Goal: Transaction & Acquisition: Purchase product/service

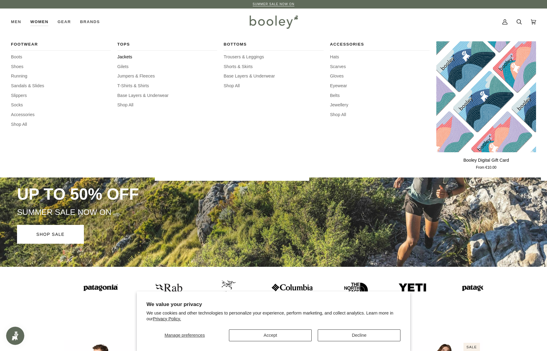
click at [125, 55] on span "Jackets" at bounding box center [167, 57] width 100 height 7
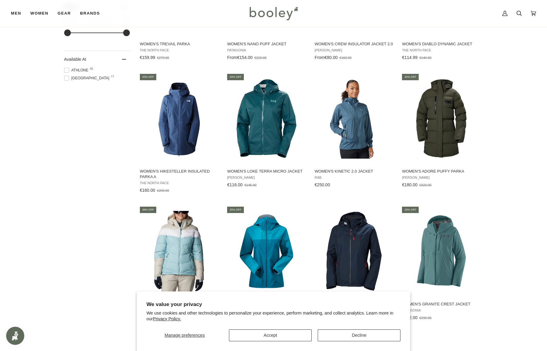
scroll to position [496, 0]
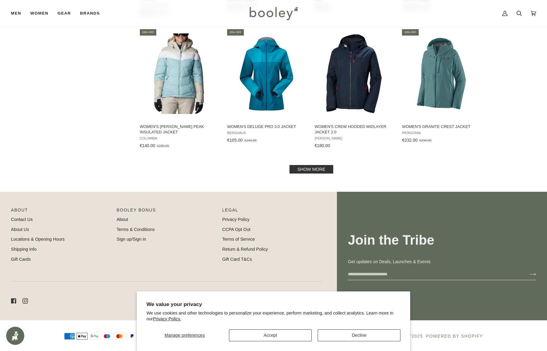
click at [310, 173] on link "Show more" at bounding box center [311, 169] width 44 height 9
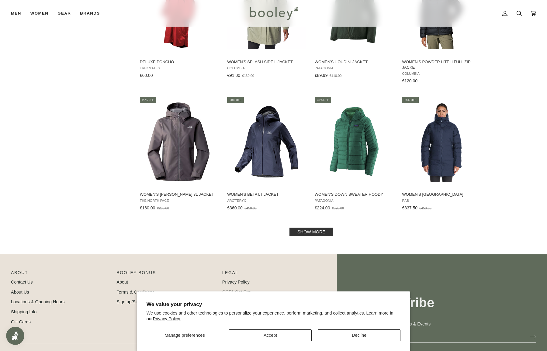
scroll to position [1203, 0]
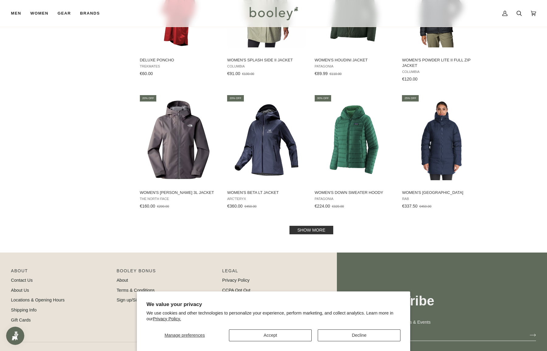
click at [309, 233] on link "Show more" at bounding box center [311, 230] width 44 height 9
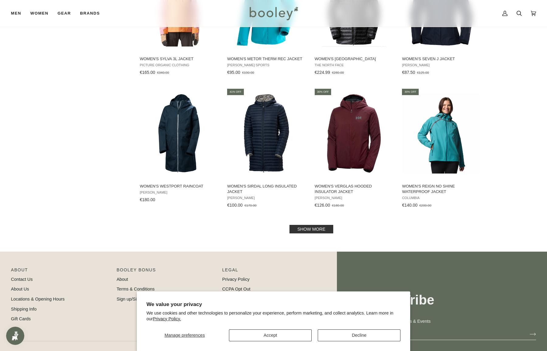
scroll to position [1857, 0]
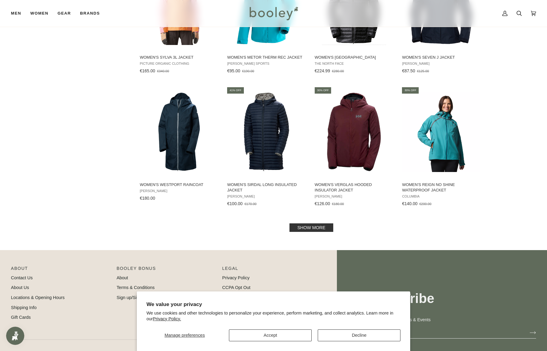
click at [308, 227] on link "Show more" at bounding box center [311, 227] width 44 height 9
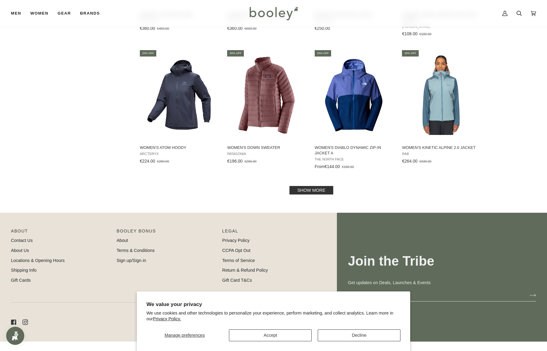
scroll to position [2559, 0]
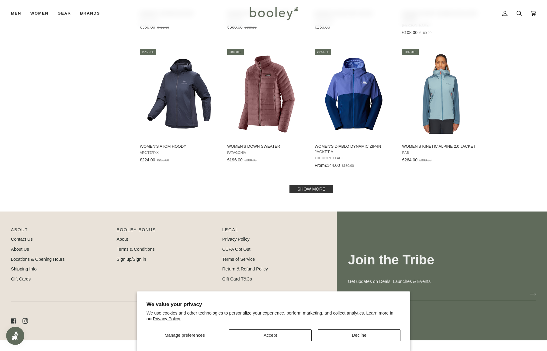
click at [315, 189] on link "Show more" at bounding box center [311, 189] width 44 height 9
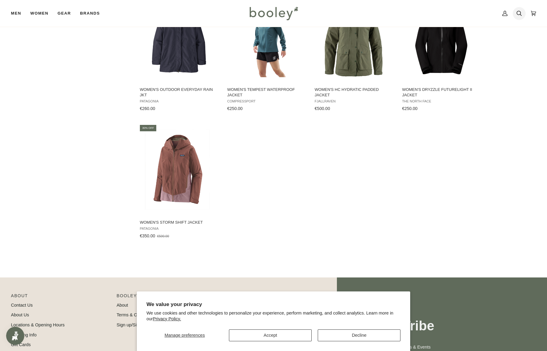
scroll to position [3013, 0]
click at [520, 12] on icon at bounding box center [518, 13] width 5 height 9
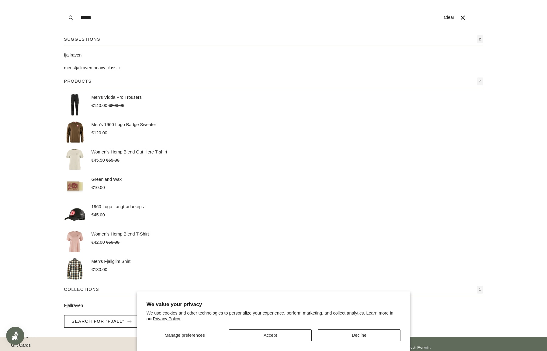
type input "*****"
click at [79, 54] on span "raven" at bounding box center [75, 55] width 11 height 5
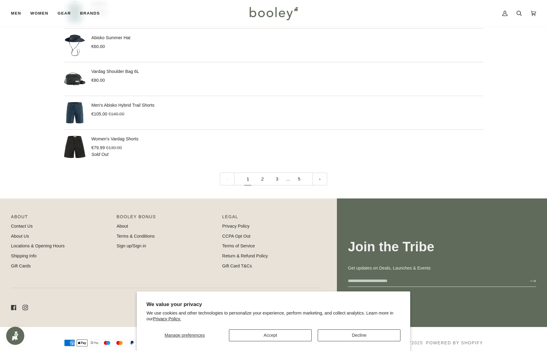
scroll to position [733, 0]
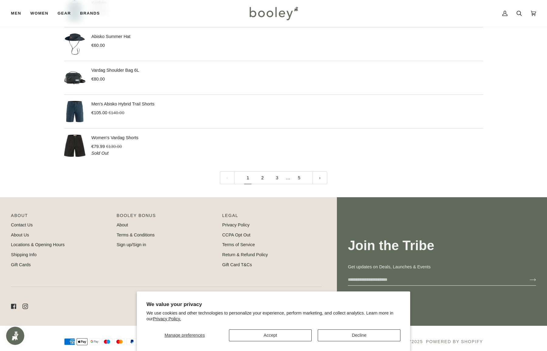
click at [261, 177] on link "2" at bounding box center [262, 177] width 15 height 13
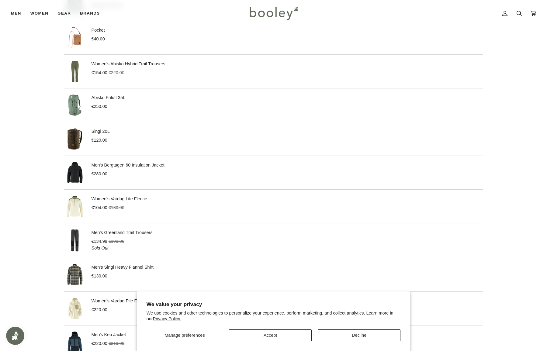
scroll to position [442, 0]
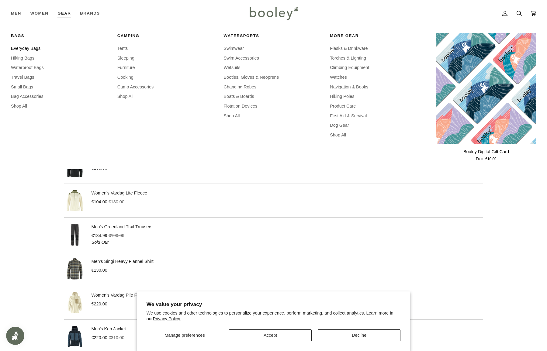
click at [35, 49] on span "Everyday Bags" at bounding box center [61, 48] width 100 height 7
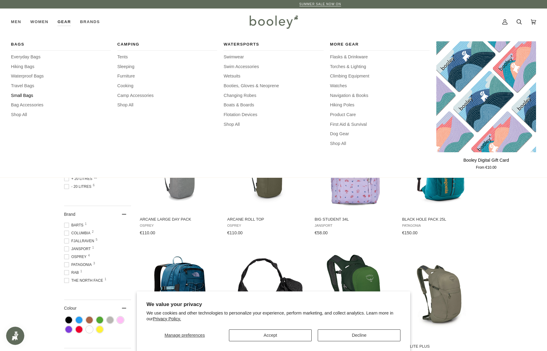
scroll to position [1, 0]
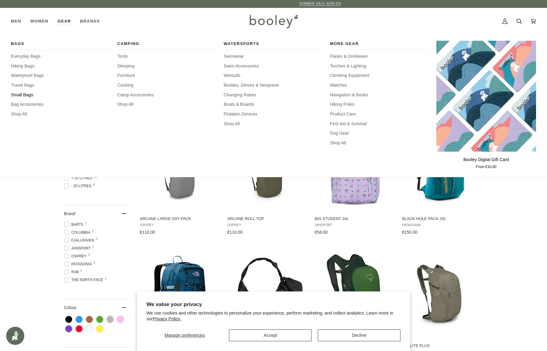
click at [33, 94] on span "Small Bags" at bounding box center [61, 95] width 100 height 7
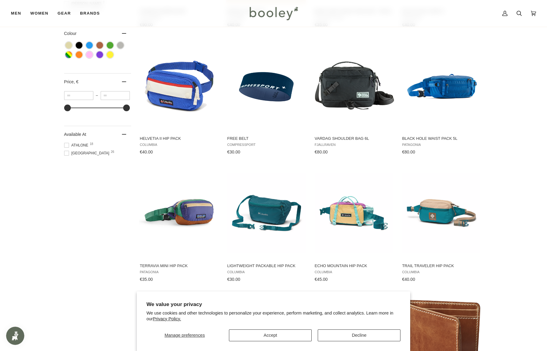
scroll to position [335, 0]
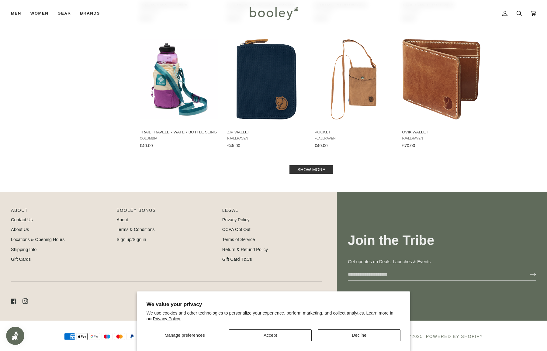
click at [303, 173] on link "Show more" at bounding box center [311, 169] width 44 height 9
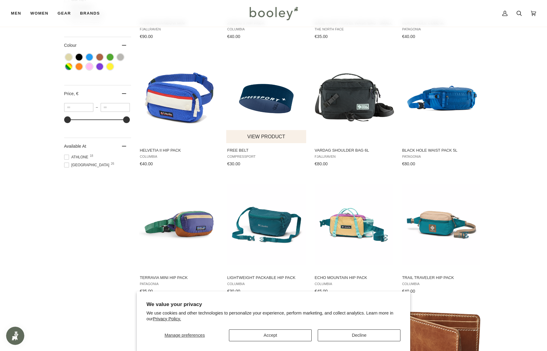
scroll to position [361, 0]
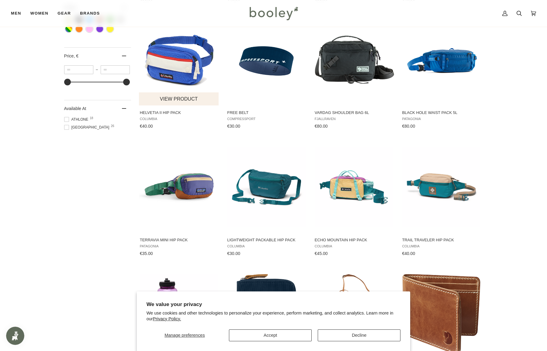
click at [186, 87] on img "Helvetia II Hip Pack" at bounding box center [179, 60] width 81 height 81
